Goal: Task Accomplishment & Management: Manage account settings

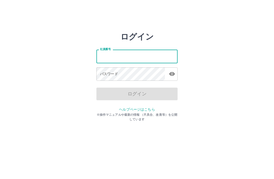
type input "*******"
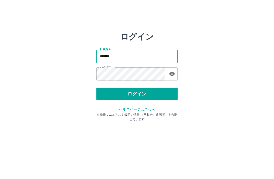
click at [144, 94] on button "ログイン" at bounding box center [136, 94] width 81 height 13
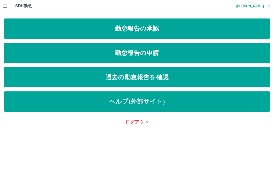
click at [156, 30] on link "勤怠報告の承認" at bounding box center [137, 29] width 266 height 20
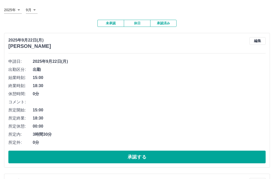
scroll to position [27, 0]
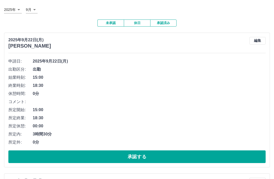
click at [147, 159] on button "承認する" at bounding box center [136, 157] width 257 height 13
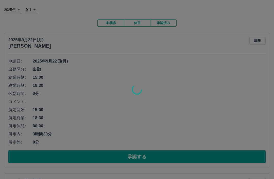
scroll to position [27, 0]
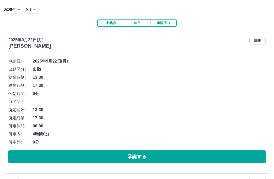
click at [169, 156] on button "承認する" at bounding box center [136, 157] width 257 height 13
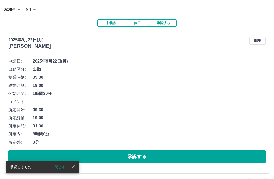
click at [165, 158] on button "承認する" at bounding box center [136, 157] width 257 height 13
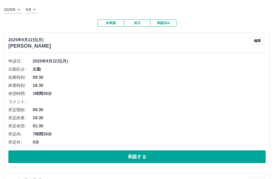
click at [165, 155] on button "承認する" at bounding box center [136, 157] width 257 height 13
click at [153, 156] on button "承認する" at bounding box center [136, 157] width 257 height 13
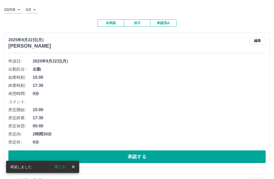
click at [155, 156] on button "承認する" at bounding box center [136, 157] width 257 height 13
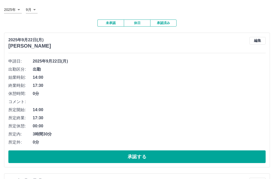
click at [155, 153] on button "承認する" at bounding box center [136, 157] width 257 height 13
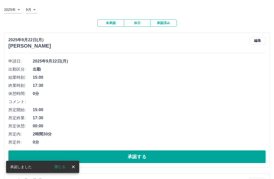
click at [155, 158] on button "承認する" at bounding box center [136, 157] width 257 height 13
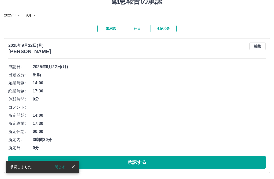
scroll to position [5, 0]
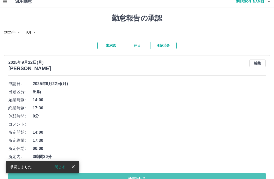
click at [158, 179] on button "承認する" at bounding box center [136, 179] width 257 height 13
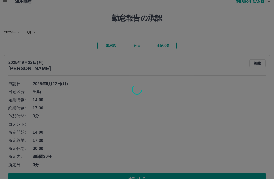
scroll to position [0, 0]
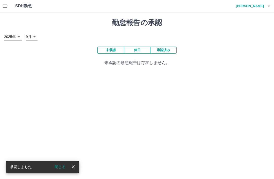
click at [270, 8] on icon "button" at bounding box center [269, 6] width 6 height 6
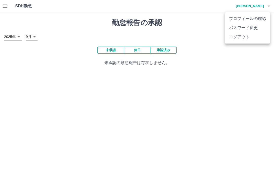
click at [242, 37] on li "ログアウト" at bounding box center [247, 36] width 45 height 9
